Goal: Information Seeking & Learning: Find contact information

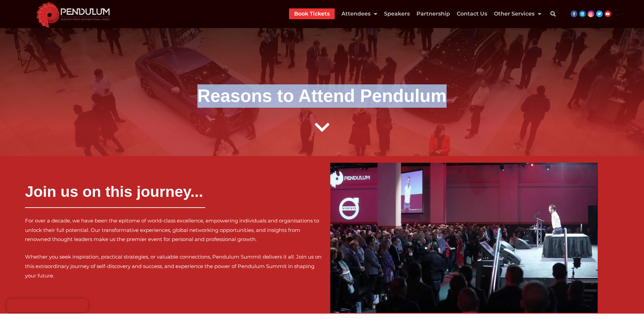
drag, startPoint x: 79, startPoint y: 58, endPoint x: 472, endPoint y: 63, distance: 393.2
click at [472, 63] on div "Reasons to Attend Pendulum" at bounding box center [322, 78] width 644 height 155
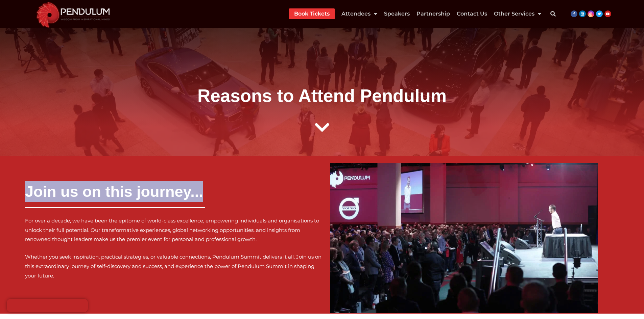
drag, startPoint x: 224, startPoint y: 187, endPoint x: 0, endPoint y: 198, distance: 224.7
click at [0, 198] on div "Join us on this journey... For over a decade, we have been the epitome of world…" at bounding box center [322, 235] width 644 height 158
copy h3 "Join us on this journey..."
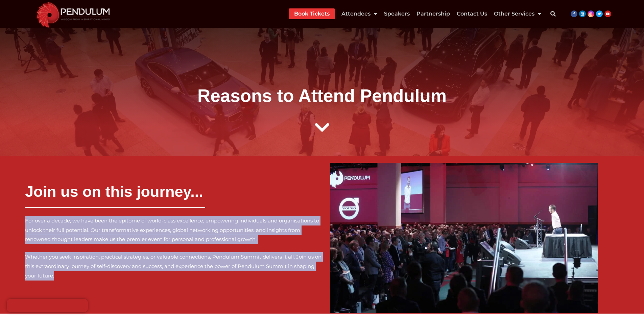
drag, startPoint x: 84, startPoint y: 278, endPoint x: 3, endPoint y: 224, distance: 96.9
click at [3, 224] on div "Join us on this journey... For over a decade, we have been the epitome of world…" at bounding box center [162, 235] width 319 height 151
copy div "For over a decade, we have been the epitome of world-class excellence, empoweri…"
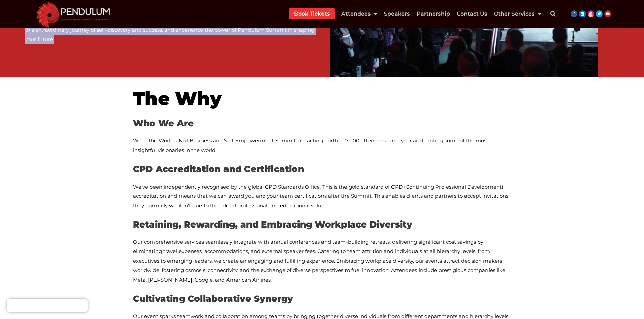
scroll to position [169, 0]
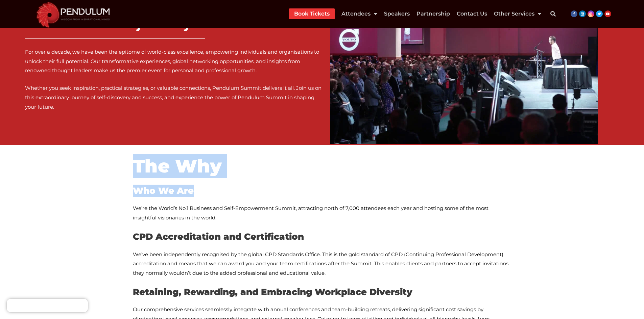
drag, startPoint x: 232, startPoint y: 182, endPoint x: 241, endPoint y: 171, distance: 14.2
click at [241, 171] on h2 "The Why" at bounding box center [322, 166] width 379 height 24
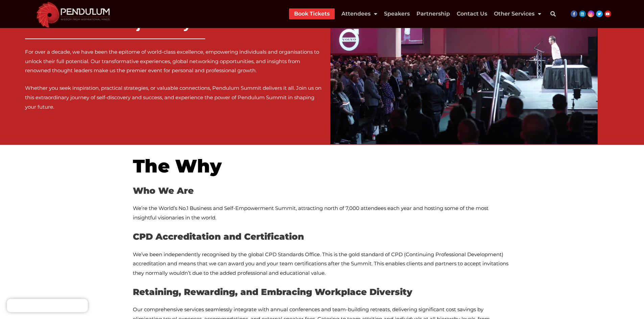
click at [154, 163] on b "The Why" at bounding box center [177, 166] width 89 height 22
click at [199, 163] on b "The Why" at bounding box center [177, 166] width 89 height 22
copy b "The Why"
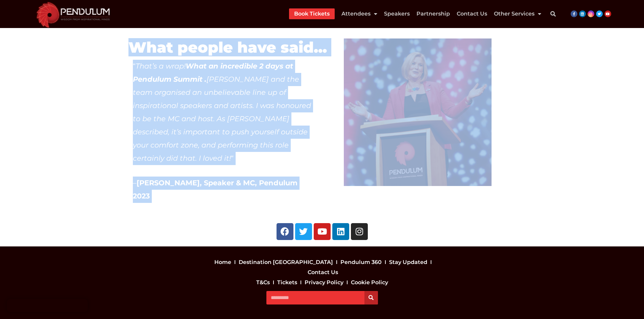
scroll to position [1285, 0]
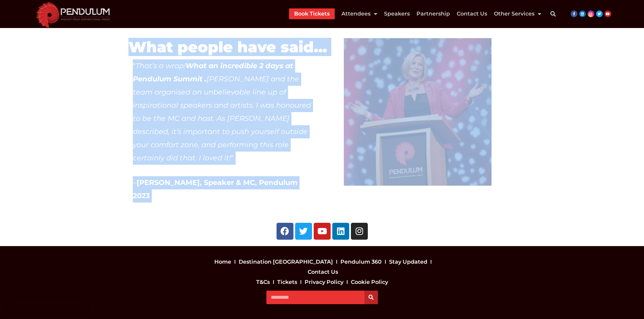
drag, startPoint x: 131, startPoint y: 188, endPoint x: 467, endPoint y: 162, distance: 336.7
copy div "Lor Ip Dol Si’am con Adipi’e Se.6 Doeiusmo tem Inci-Utlaboreetd Magnaa, enimadm…"
click at [494, 186] on div at bounding box center [417, 112] width 157 height 157
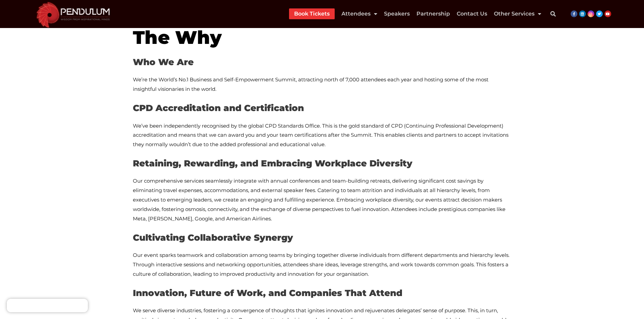
scroll to position [270, 0]
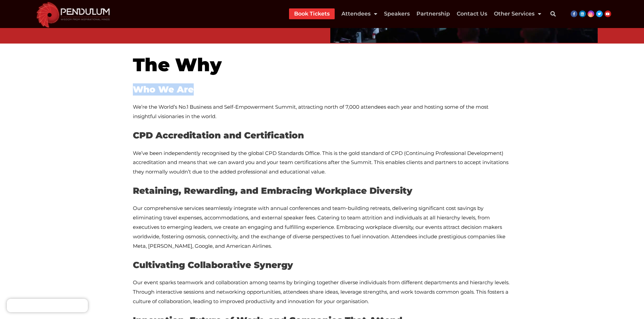
drag, startPoint x: 178, startPoint y: 88, endPoint x: 128, endPoint y: 86, distance: 49.8
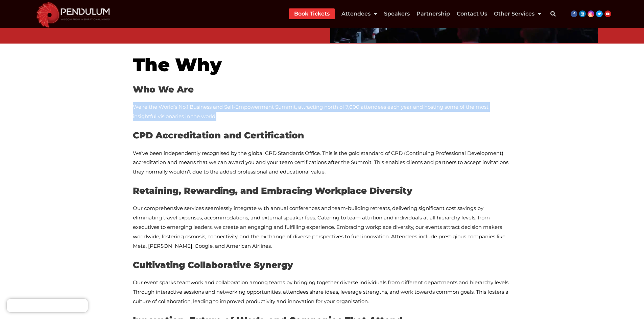
drag, startPoint x: 225, startPoint y: 118, endPoint x: 118, endPoint y: 108, distance: 107.9
copy span "We’re the World’s No.1 Business and Self-Empowerment Summit, attracting north o…"
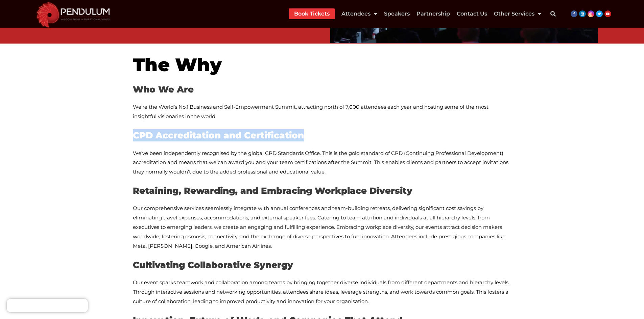
drag, startPoint x: 311, startPoint y: 134, endPoint x: 122, endPoint y: 134, distance: 189.0
copy span "CPD Accreditation and Certification"
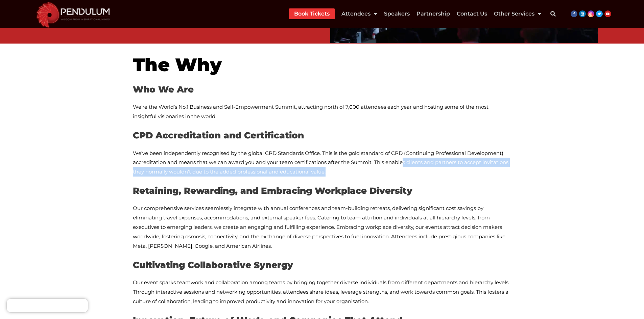
drag, startPoint x: 404, startPoint y: 162, endPoint x: 366, endPoint y: 169, distance: 39.1
click at [366, 169] on p "We’ve been independently recognised by the global CPD Standards Office. This is…" at bounding box center [322, 163] width 379 height 28
click at [366, 173] on p "We’ve been independently recognised by the global CPD Standards Office. This is…" at bounding box center [322, 163] width 379 height 28
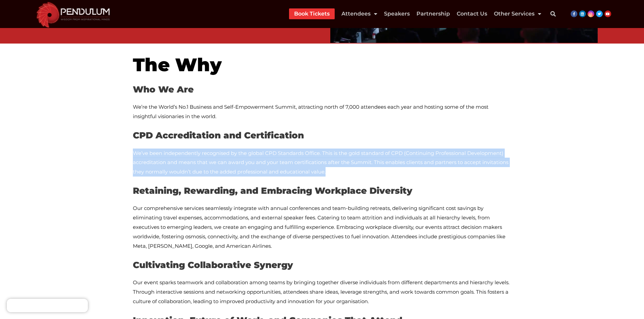
drag, startPoint x: 346, startPoint y: 173, endPoint x: 128, endPoint y: 152, distance: 218.8
copy span "We’ve been independently recognised by the global CPD Standards Office. This is…"
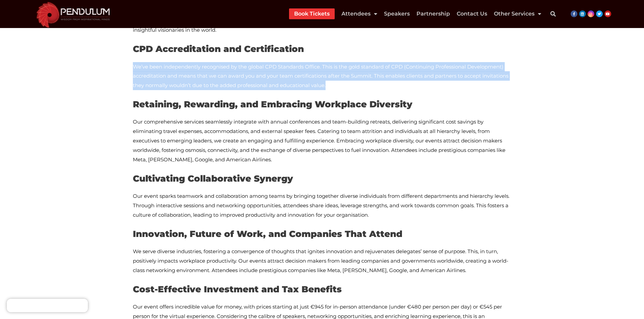
scroll to position [372, 0]
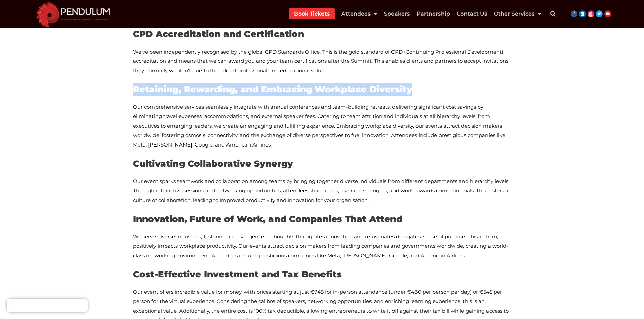
drag, startPoint x: 426, startPoint y: 90, endPoint x: 117, endPoint y: 90, distance: 309.3
copy span "Retaining, Rewarding, and Embracing Workplace Diversity"
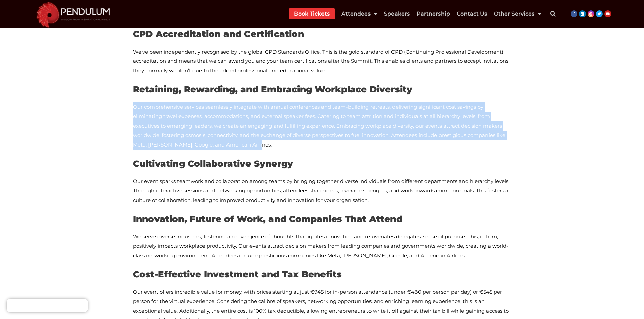
drag, startPoint x: 259, startPoint y: 145, endPoint x: 125, endPoint y: 108, distance: 139.7
copy span "Our comprehensive services seamlessly integrate with annual conferences and tea…"
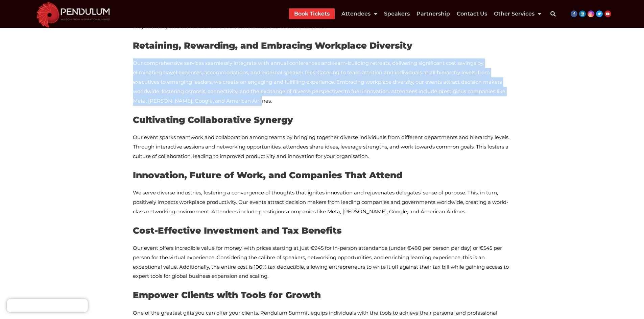
scroll to position [473, 0]
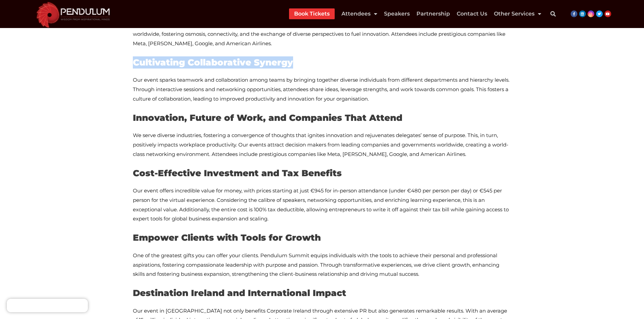
drag, startPoint x: 298, startPoint y: 65, endPoint x: 81, endPoint y: 65, distance: 216.4
click at [81, 65] on section "The Why Who We Are We’re the World’s No.1 Business and Self-Empowerment Summit,…" at bounding box center [322, 242] width 644 height 802
copy span "Cultivating Collaborative Synergy"
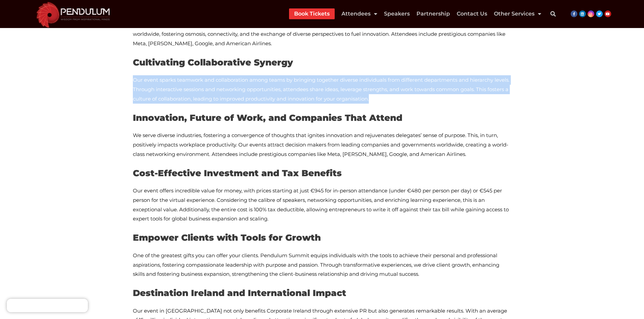
drag, startPoint x: 400, startPoint y: 100, endPoint x: 55, endPoint y: 78, distance: 345.5
click at [55, 78] on section "The Why Who We Are We’re the World’s No.1 Business and Self-Empowerment Summit,…" at bounding box center [322, 242] width 644 height 802
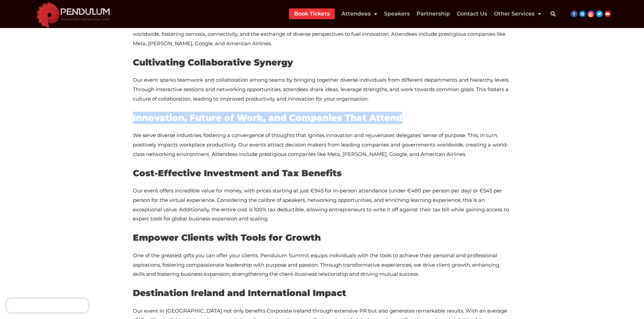
drag, startPoint x: 434, startPoint y: 116, endPoint x: 131, endPoint y: 121, distance: 302.6
click at [131, 121] on div "The Why Who We Are We’re the World’s No.1 Business and Self-Empowerment Summit,…" at bounding box center [321, 242] width 385 height 802
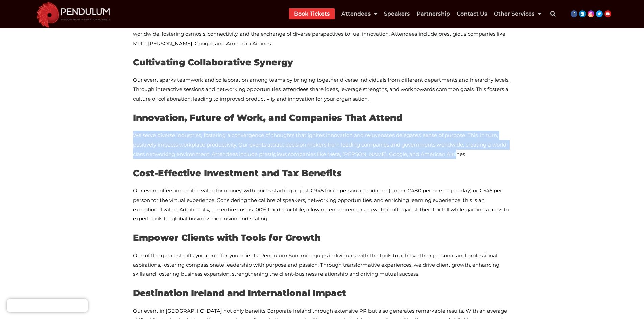
drag, startPoint x: 477, startPoint y: 158, endPoint x: 126, endPoint y: 136, distance: 351.9
click at [126, 136] on section "The Why Who We Are We’re the World’s No.1 Business and Self-Empowerment Summit,…" at bounding box center [322, 242] width 644 height 802
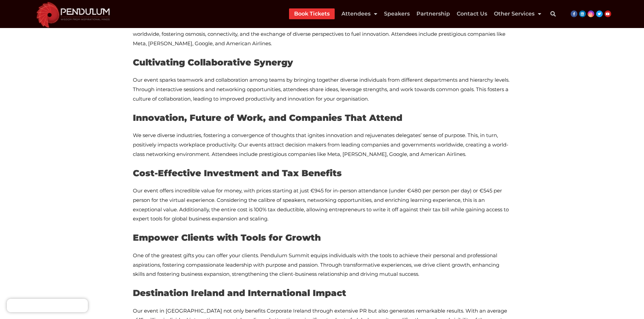
click at [355, 175] on h3 "Cost-Effective Investment and Tax Benefits" at bounding box center [322, 173] width 379 height 12
drag, startPoint x: 352, startPoint y: 171, endPoint x: 130, endPoint y: 171, distance: 222.1
click at [130, 171] on div "The Why Who We Are We’re the World’s No.1 Business and Self-Empowerment Summit,…" at bounding box center [321, 242] width 385 height 802
drag, startPoint x: 292, startPoint y: 210, endPoint x: 282, endPoint y: 210, distance: 10.5
click at [282, 210] on span "Our event offers incredible value for money, with prices starting at just €945 …" at bounding box center [321, 205] width 376 height 35
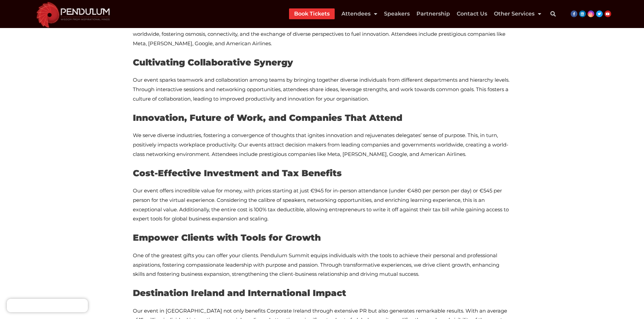
click at [286, 219] on p "Our event offers incredible value for money, with prices starting at just €945 …" at bounding box center [322, 205] width 379 height 38
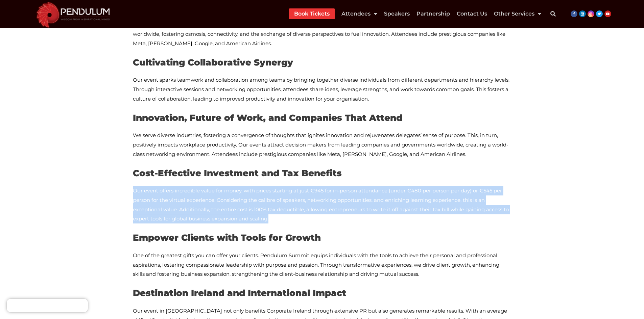
drag, startPoint x: 285, startPoint y: 220, endPoint x: 119, endPoint y: 191, distance: 168.8
click at [119, 191] on section "The Why Who We Are We’re the World’s No.1 Business and Self-Empowerment Summit,…" at bounding box center [322, 242] width 644 height 802
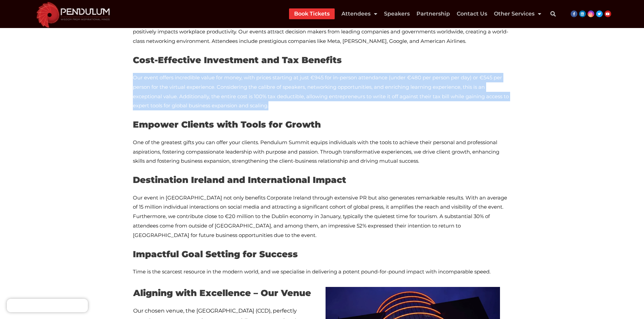
scroll to position [609, 0]
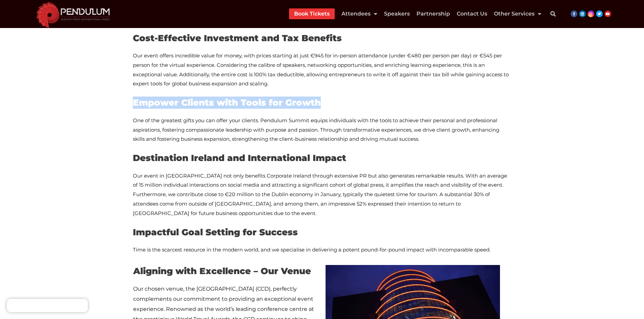
drag, startPoint x: 331, startPoint y: 97, endPoint x: 111, endPoint y: 101, distance: 220.1
click at [111, 101] on section "The Why Who We Are We’re the World’s No.1 Business and Self-Empowerment Summit,…" at bounding box center [322, 107] width 644 height 802
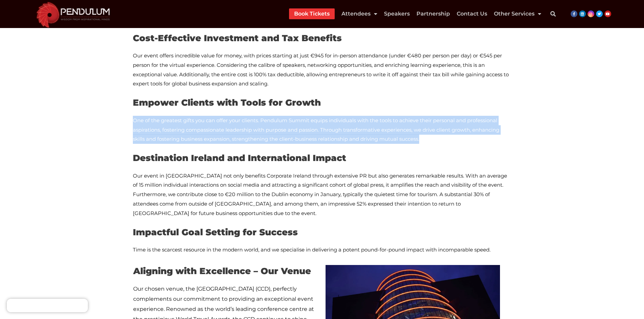
drag, startPoint x: 431, startPoint y: 139, endPoint x: 126, endPoint y: 119, distance: 305.6
click at [126, 119] on section "The Why Who We Are We’re the World’s No.1 Business and Self-Empowerment Summit,…" at bounding box center [322, 107] width 644 height 802
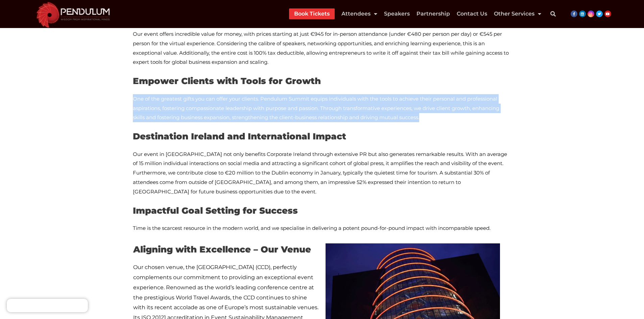
scroll to position [642, 0]
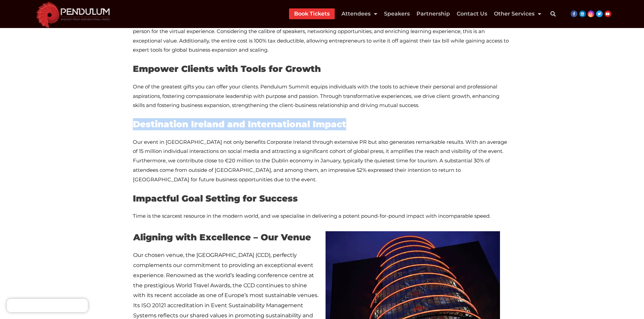
drag, startPoint x: 358, startPoint y: 120, endPoint x: 120, endPoint y: 121, distance: 237.3
click at [120, 121] on section "The Why Who We Are We’re the World’s No.1 Business and Self-Empowerment Summit,…" at bounding box center [322, 73] width 644 height 802
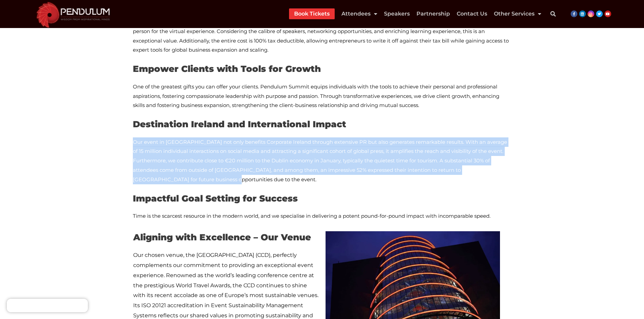
drag, startPoint x: 277, startPoint y: 178, endPoint x: 108, endPoint y: 136, distance: 173.8
click at [108, 136] on section "The Why Who We Are We’re the World’s No.1 Business and Self-Empowerment Summit,…" at bounding box center [322, 73] width 644 height 802
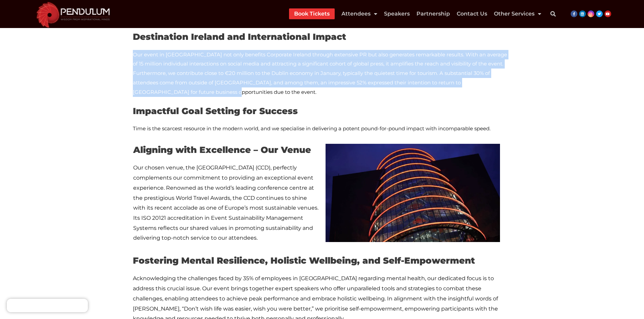
scroll to position [744, 0]
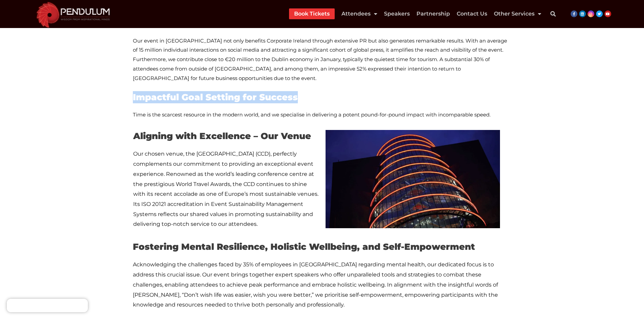
drag, startPoint x: 303, startPoint y: 96, endPoint x: 113, endPoint y: 98, distance: 190.0
drag, startPoint x: 498, startPoint y: 116, endPoint x: 137, endPoint y: 116, distance: 360.7
click at [137, 116] on p "Time is the scarcest resource in the modern world, and we specialise in deliver…" at bounding box center [322, 114] width 379 height 9
click at [134, 116] on span "Time is the scarcest resource in the modern world, and we specialise in deliver…" at bounding box center [312, 115] width 358 height 6
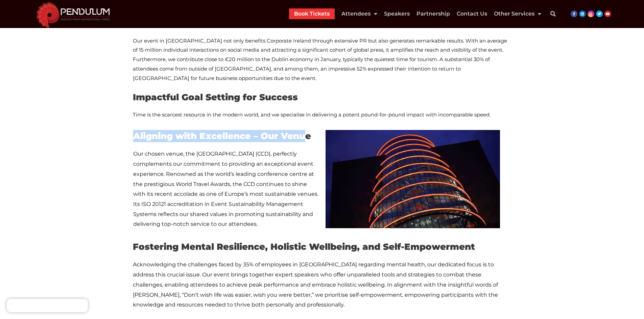
drag, startPoint x: 309, startPoint y: 137, endPoint x: 87, endPoint y: 137, distance: 222.4
click at [326, 140] on img at bounding box center [413, 179] width 175 height 98
click at [310, 135] on span "Aligning with Excellence – Our Venue" at bounding box center [222, 136] width 178 height 11
drag, startPoint x: 310, startPoint y: 138, endPoint x: 104, endPoint y: 138, distance: 206.6
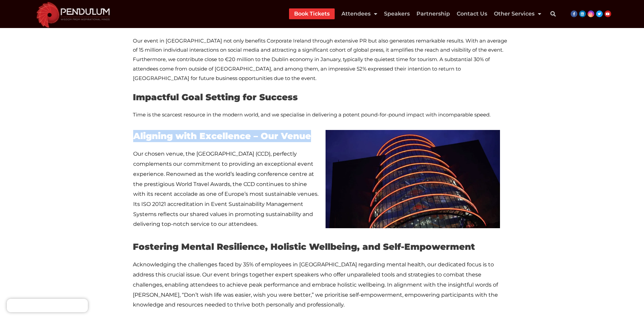
drag, startPoint x: 260, startPoint y: 222, endPoint x: 129, endPoint y: 153, distance: 148.0
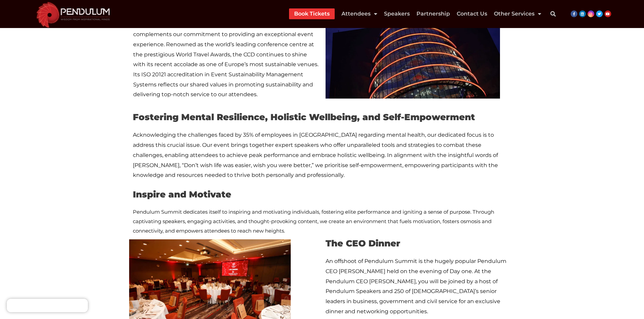
scroll to position [913, 0]
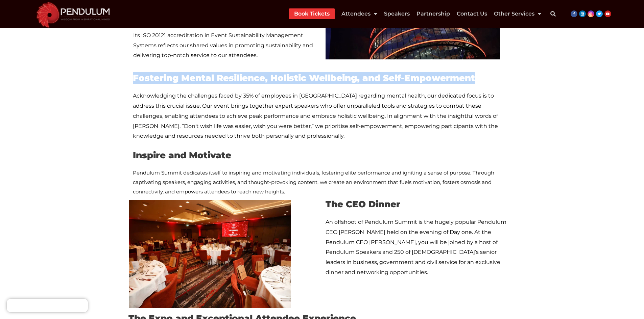
drag, startPoint x: 488, startPoint y: 81, endPoint x: 128, endPoint y: 77, distance: 360.1
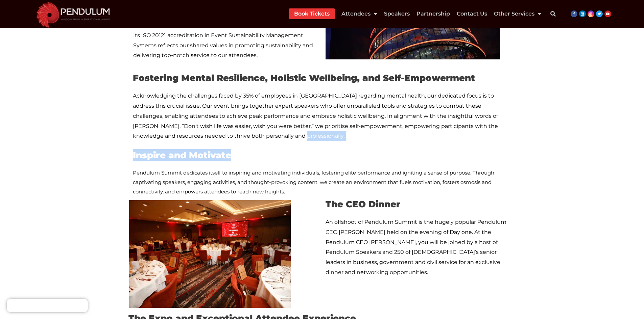
click at [268, 141] on div "Fostering Mental Resilience, Holistic Wellbeing, and Self-Empowerment Acknowled…" at bounding box center [322, 134] width 379 height 125
click at [263, 139] on p "Acknowledging the challenges faced by 35% of employees in [GEOGRAPHIC_DATA] reg…" at bounding box center [322, 116] width 379 height 50
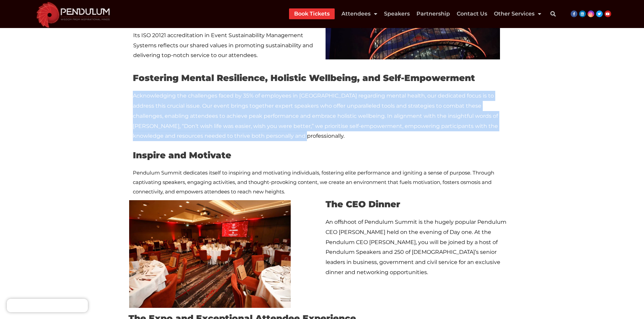
drag, startPoint x: 251, startPoint y: 137, endPoint x: 127, endPoint y: 96, distance: 129.7
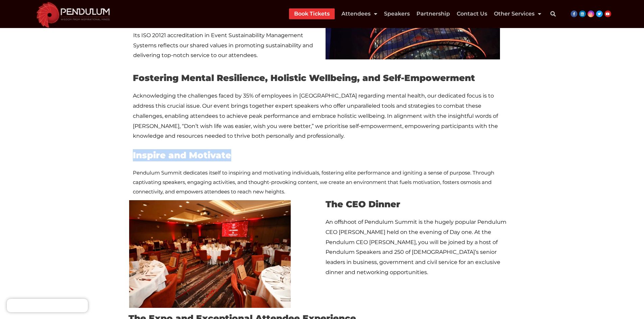
drag, startPoint x: 265, startPoint y: 158, endPoint x: 128, endPoint y: 157, distance: 137.6
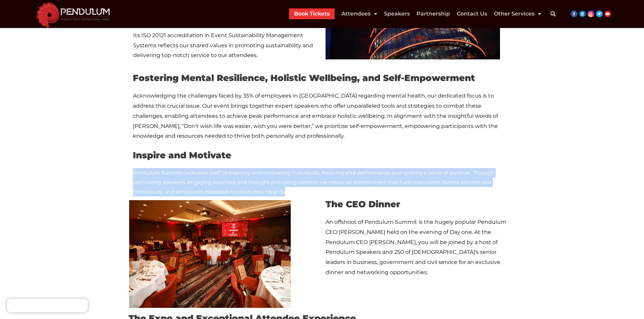
drag, startPoint x: 296, startPoint y: 192, endPoint x: 105, endPoint y: 170, distance: 192.3
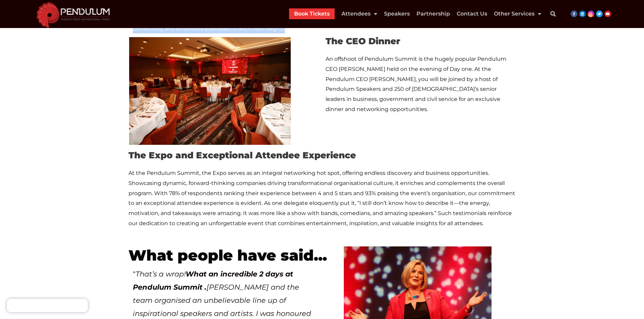
scroll to position [1082, 0]
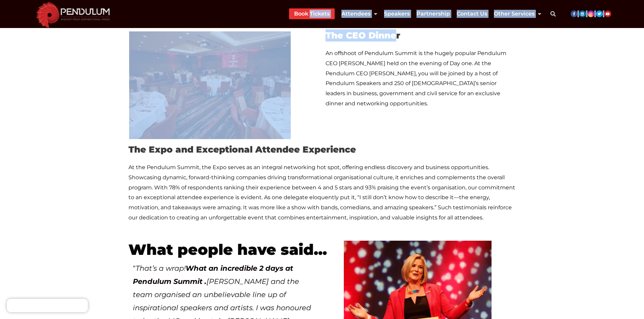
drag, startPoint x: 396, startPoint y: 38, endPoint x: 376, endPoint y: 33, distance: 20.5
click at [381, 33] on span "The CEO Dinner" at bounding box center [363, 35] width 75 height 11
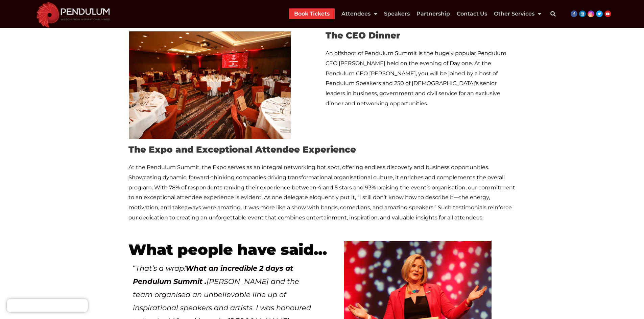
scroll to position [1014, 0]
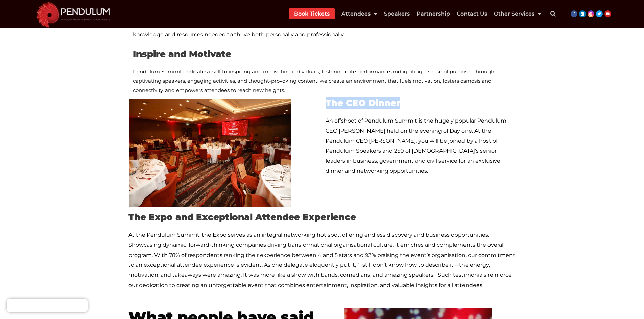
drag, startPoint x: 400, startPoint y: 97, endPoint x: 274, endPoint y: 101, distance: 125.8
click at [274, 105] on div "The CEO Dinner An offshoot of Pendulum Summit is the hugely popular Pendulum CE…" at bounding box center [321, 157] width 385 height 105
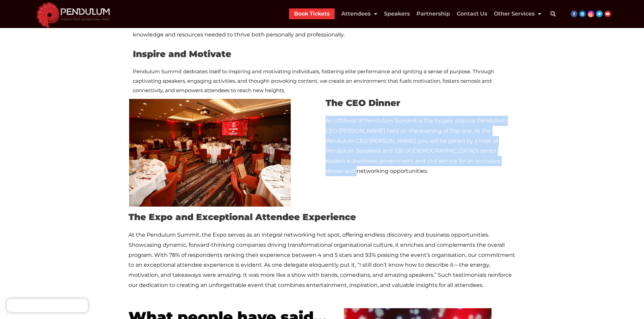
drag, startPoint x: 493, startPoint y: 157, endPoint x: 324, endPoint y: 116, distance: 174.2
click at [324, 116] on div "The CEO Dinner An offshoot of Pendulum Summit is the hugely popular Pendulum CE…" at bounding box center [418, 157] width 193 height 105
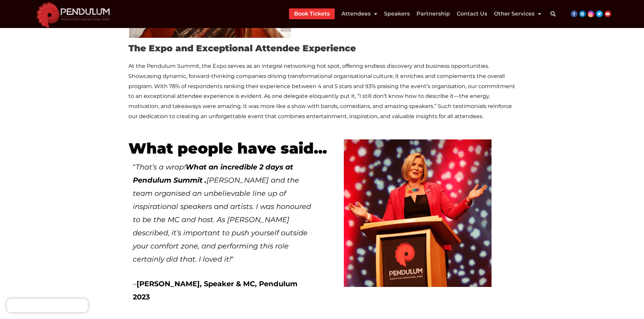
scroll to position [1149, 0]
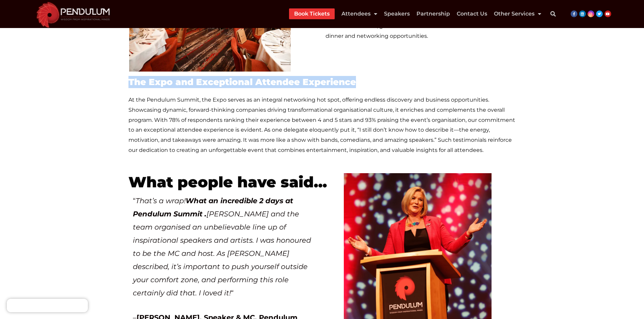
drag, startPoint x: 357, startPoint y: 82, endPoint x: 120, endPoint y: 83, distance: 236.6
click at [120, 83] on section "The CEO Dinner An offshoot of Pendulum Summit is the hugely popular Pendulum CE…" at bounding box center [322, 79] width 644 height 225
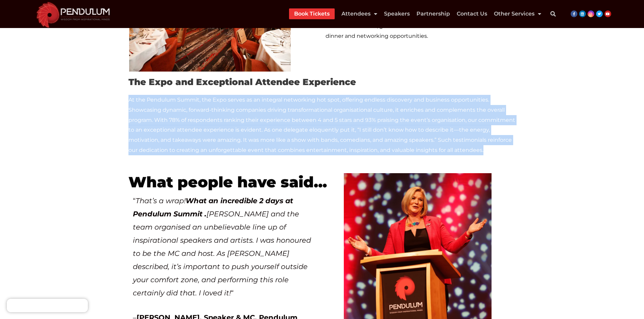
drag, startPoint x: 495, startPoint y: 152, endPoint x: 122, endPoint y: 97, distance: 376.5
click at [122, 97] on section "The CEO Dinner An offshoot of Pendulum Summit is the hugely popular Pendulum CE…" at bounding box center [322, 79] width 644 height 225
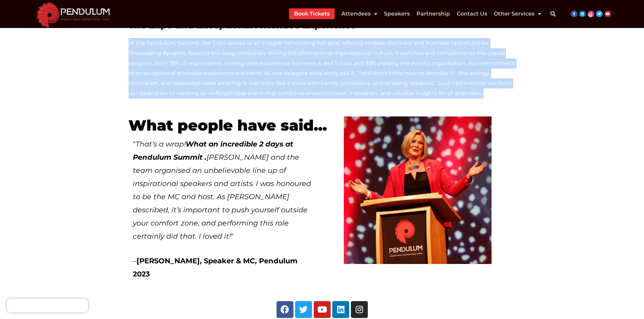
scroll to position [1194, 0]
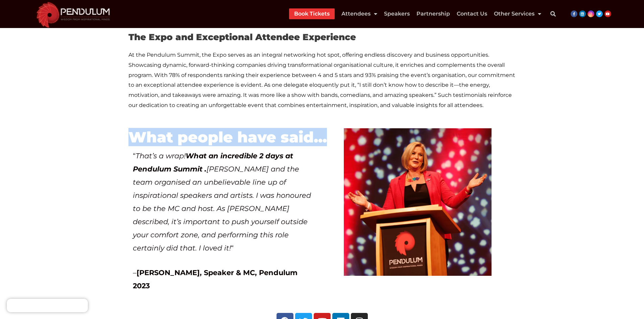
drag, startPoint x: 330, startPoint y: 141, endPoint x: 118, endPoint y: 132, distance: 211.8
click at [118, 132] on section "The CEO Dinner An offshoot of Pendulum Summit is the hugely popular Pendulum CE…" at bounding box center [322, 34] width 644 height 225
drag, startPoint x: 313, startPoint y: 273, endPoint x: 134, endPoint y: 151, distance: 216.8
click at [134, 151] on div "“ That’s a wrap! What an incredible 2 days at [GEOGRAPHIC_DATA] . [PERSON_NAME]…" at bounding box center [223, 227] width 180 height 155
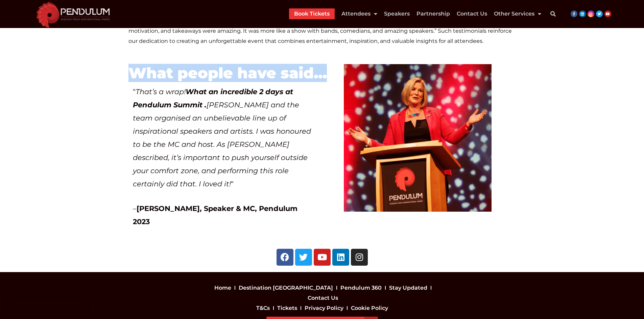
scroll to position [1296, 0]
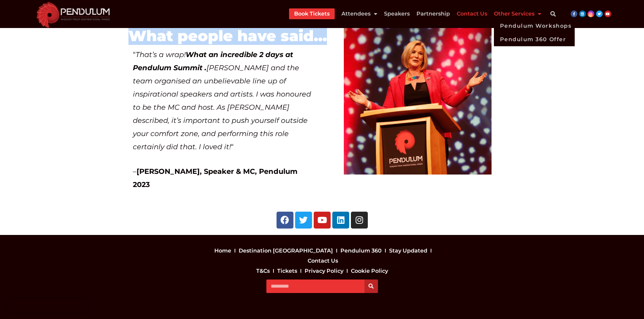
click at [483, 13] on link "Contact Us" at bounding box center [472, 13] width 30 height 11
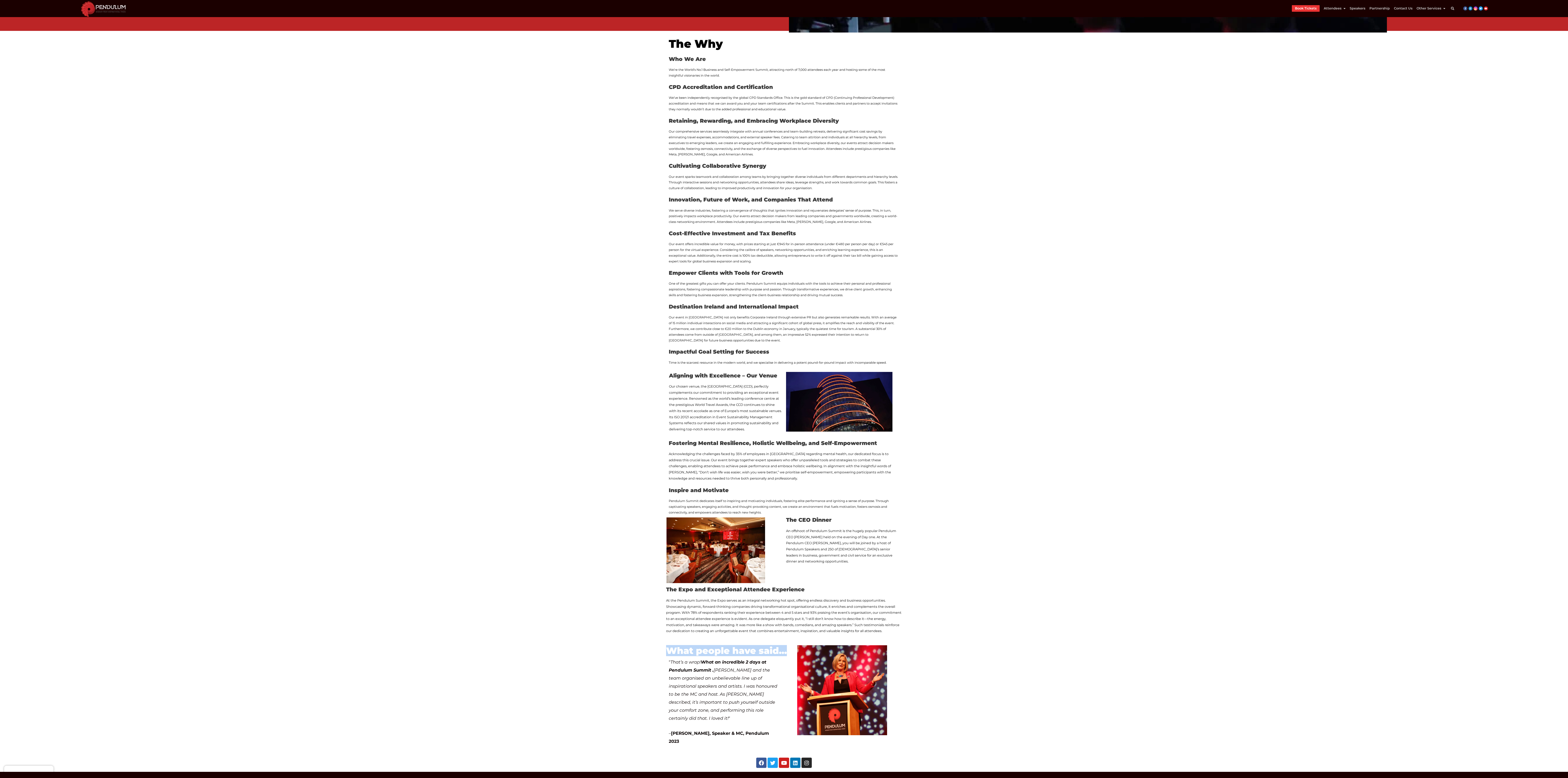
scroll to position [372, 0]
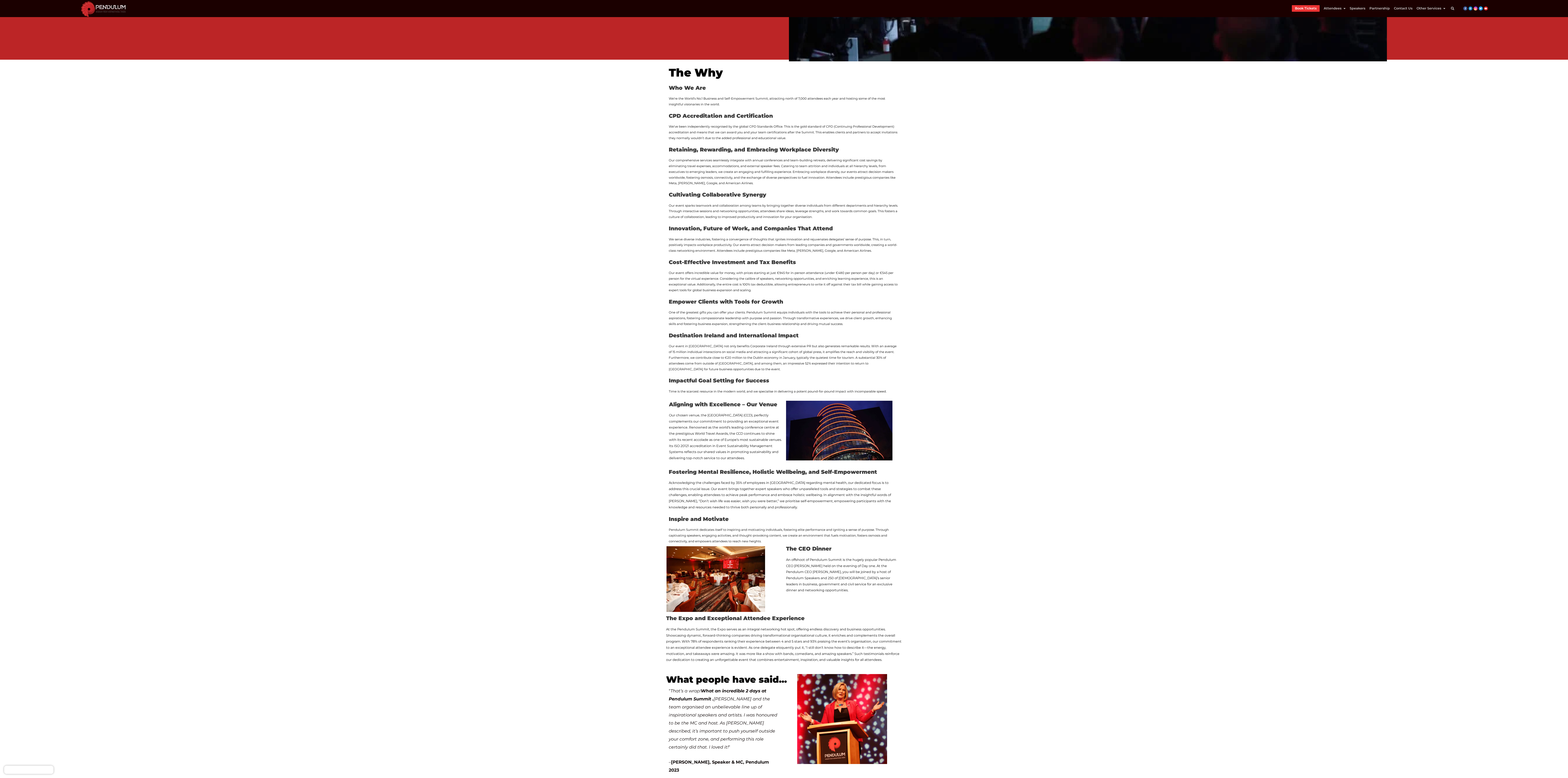
click at [392, 194] on section "The Why Who We Are We’re the World’s No.1 Business and Self-Empowerment Summit,…" at bounding box center [784, 304] width 1568 height 488
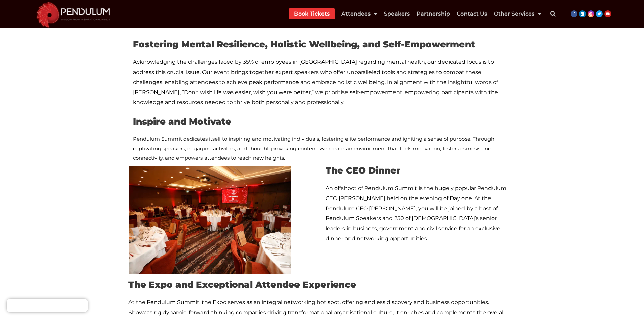
scroll to position [1082, 0]
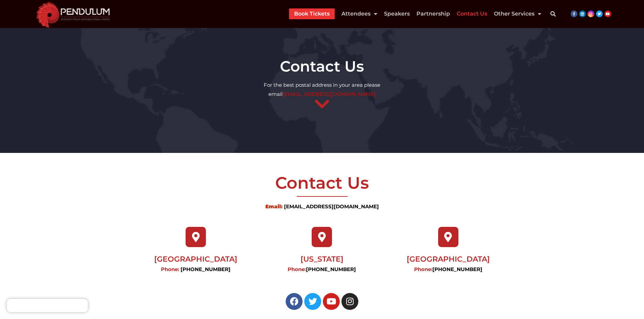
scroll to position [135, 0]
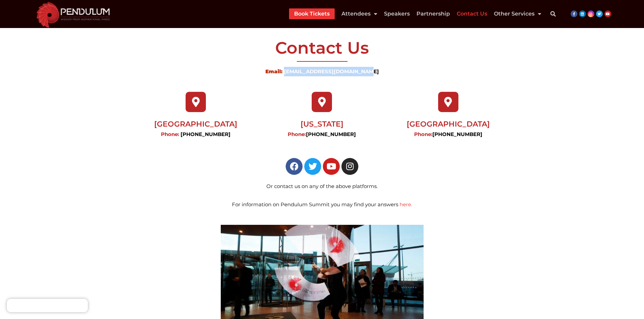
drag, startPoint x: 393, startPoint y: 69, endPoint x: 288, endPoint y: 73, distance: 105.2
click at [288, 73] on p "Email: [EMAIL_ADDRESS][DOMAIN_NAME]" at bounding box center [322, 71] width 601 height 9
copy link "[EMAIL_ADDRESS][DOMAIN_NAME]"
drag, startPoint x: 230, startPoint y: 134, endPoint x: 187, endPoint y: 131, distance: 43.0
click at [187, 131] on p "Phone: [PHONE_NUMBER]" at bounding box center [195, 134] width 119 height 9
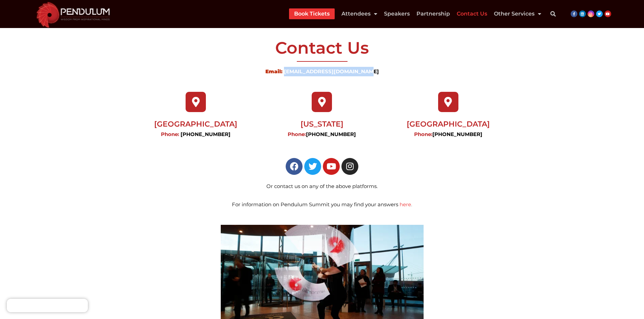
copy link "[PHONE_NUMBER]"
click at [378, 147] on div "Phone: +1 (212) 796 5879" at bounding box center [321, 139] width 119 height 18
drag, startPoint x: 356, startPoint y: 136, endPoint x: 311, endPoint y: 133, distance: 45.1
click at [311, 133] on p "Phone: +1 (212) 796 5879" at bounding box center [321, 134] width 119 height 9
copy link "+1 (212) 796 5879"
